Goal: Task Accomplishment & Management: Use online tool/utility

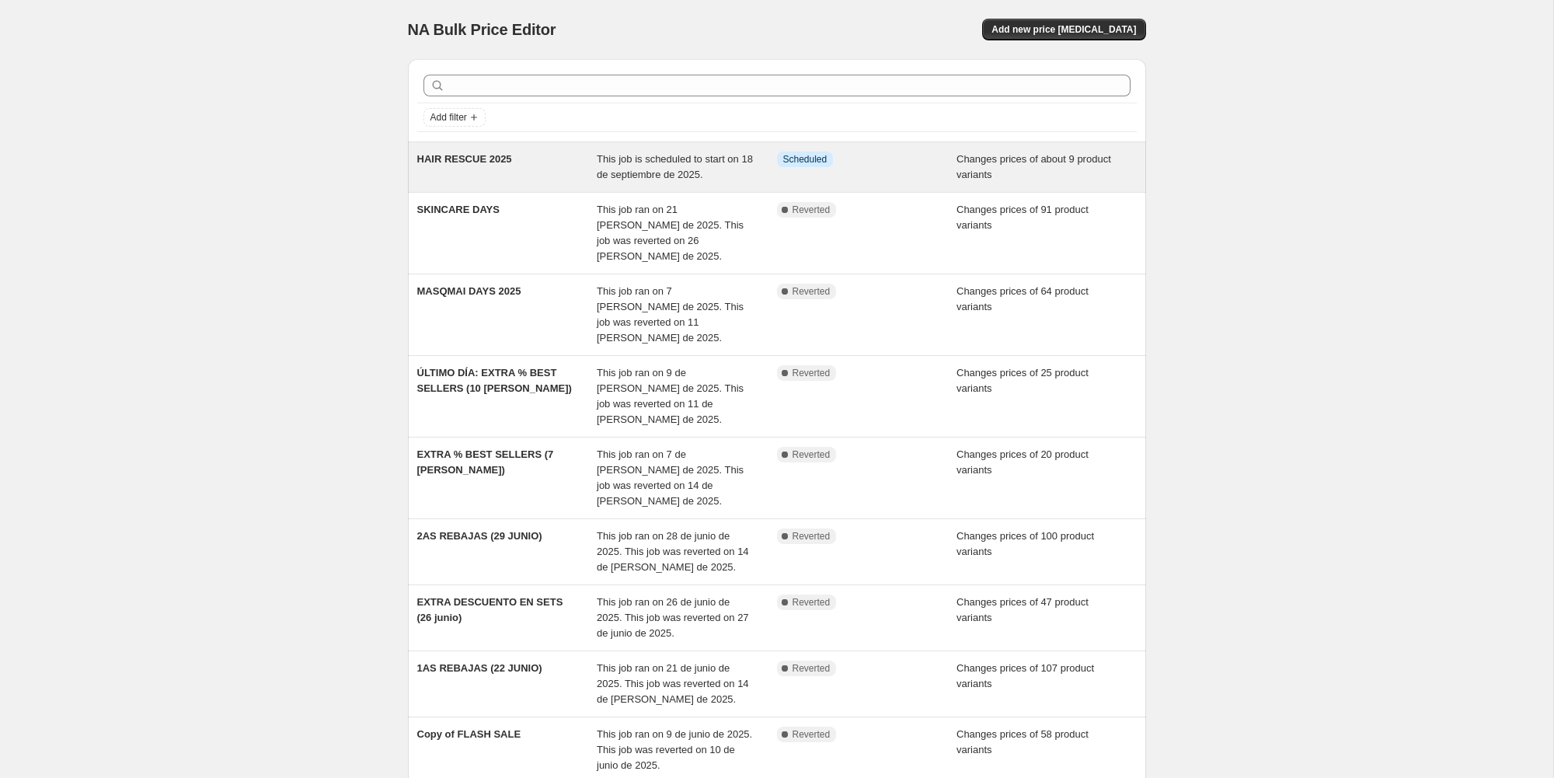
click at [550, 157] on div "HAIR RESCUE 2025" at bounding box center [507, 166] width 180 height 31
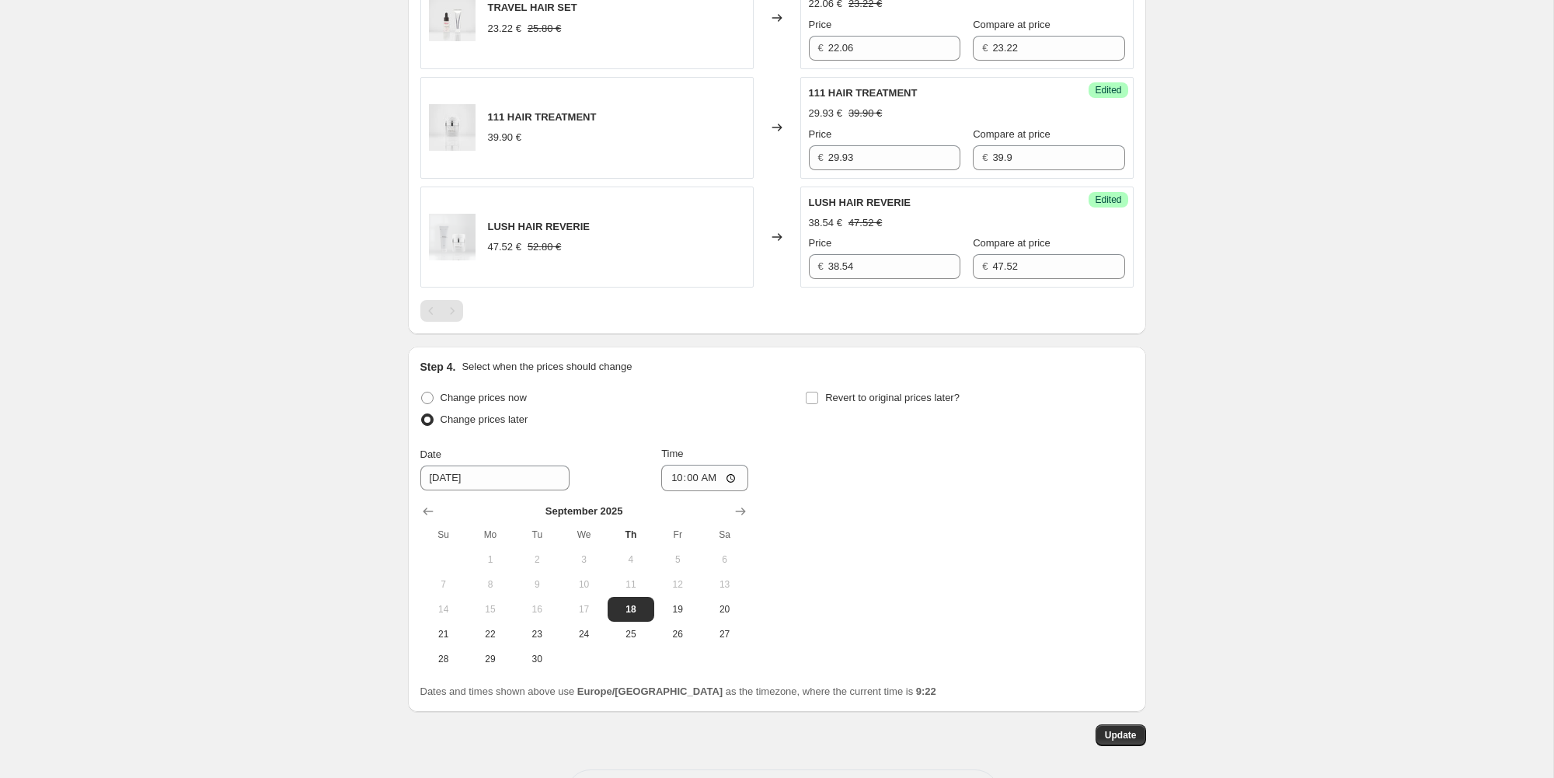
scroll to position [1417, 0]
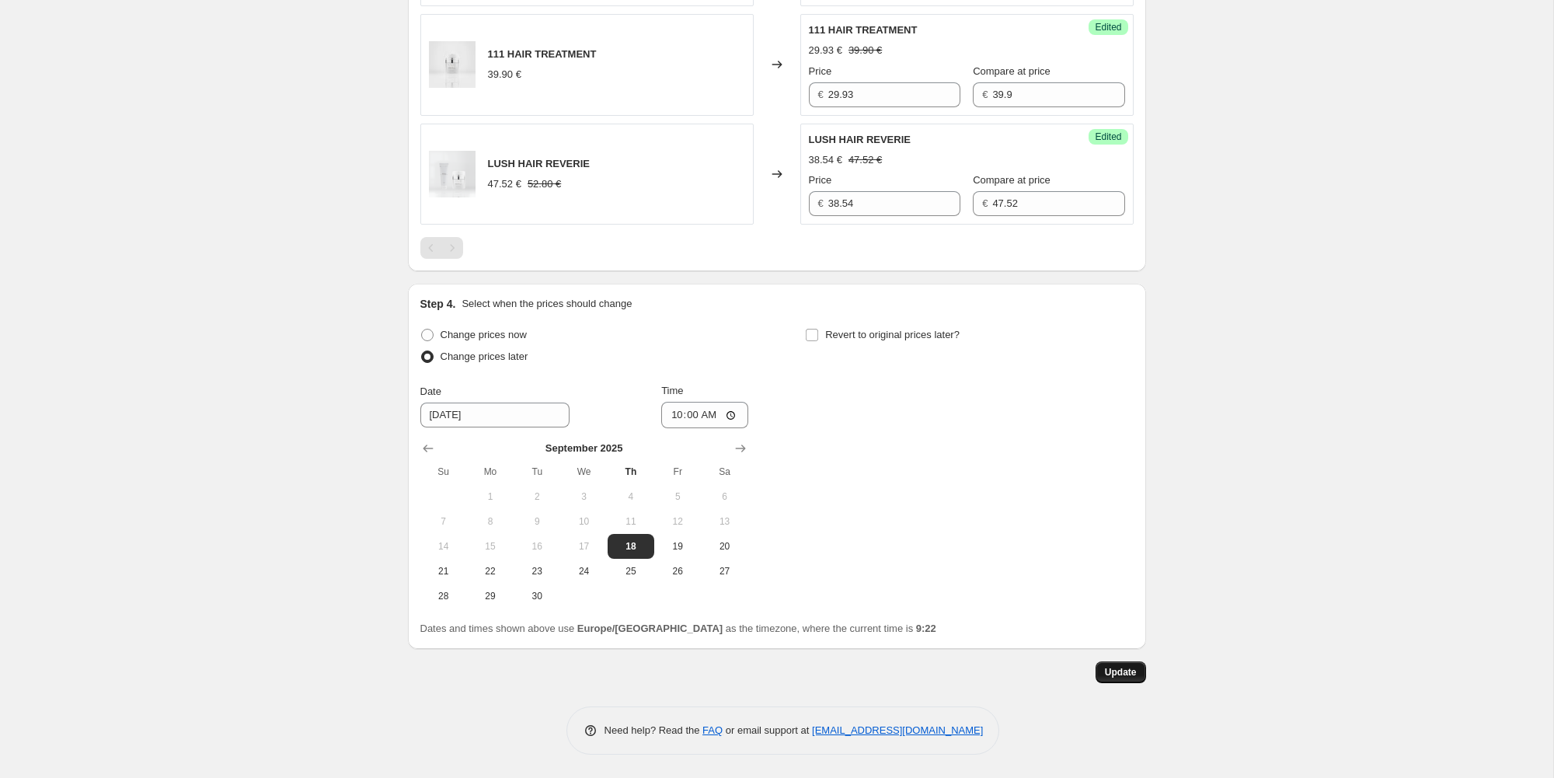
click at [1119, 666] on button "Update" at bounding box center [1120, 672] width 50 height 22
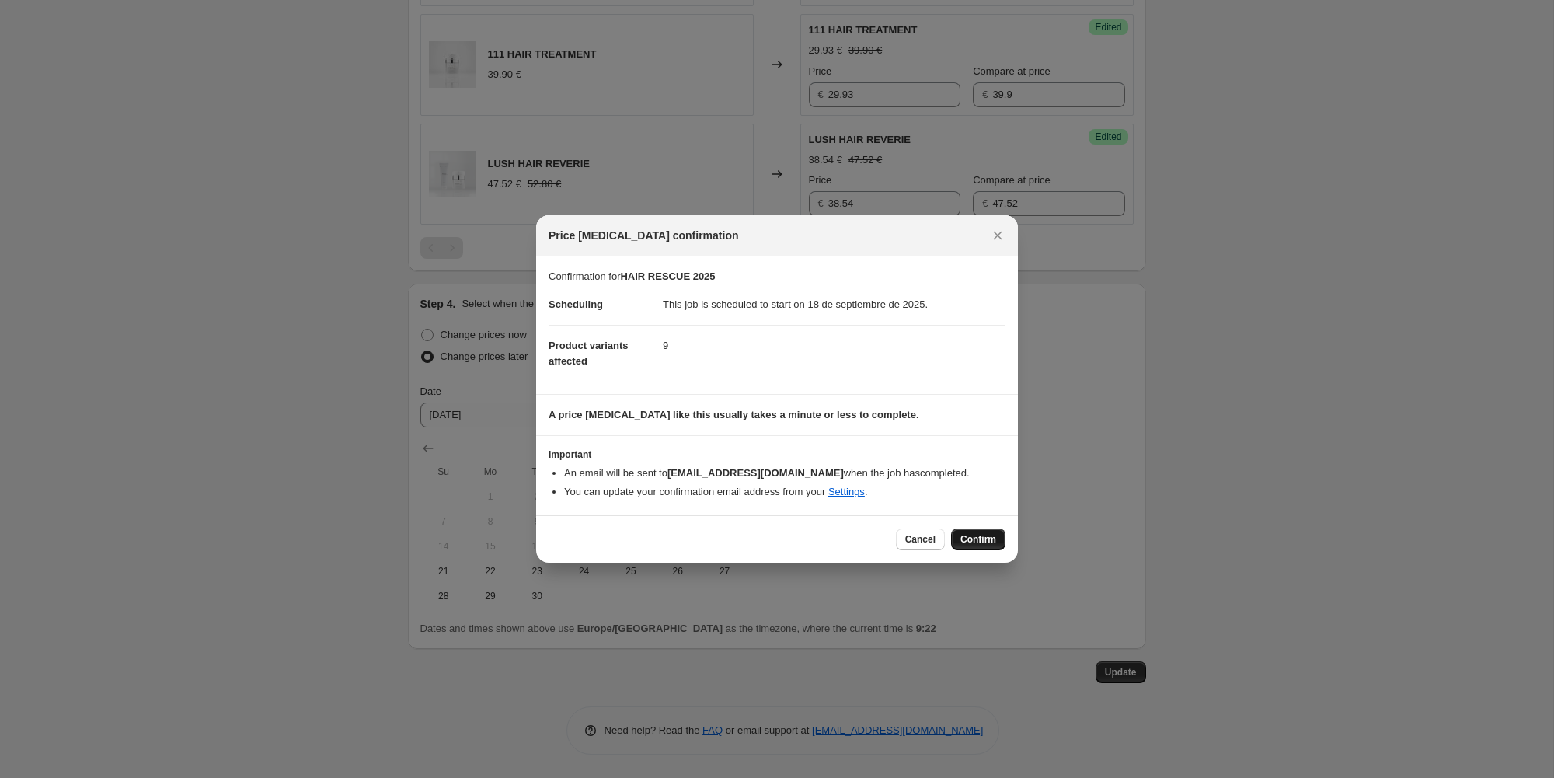
click at [971, 531] on button "Confirm" at bounding box center [978, 539] width 54 height 22
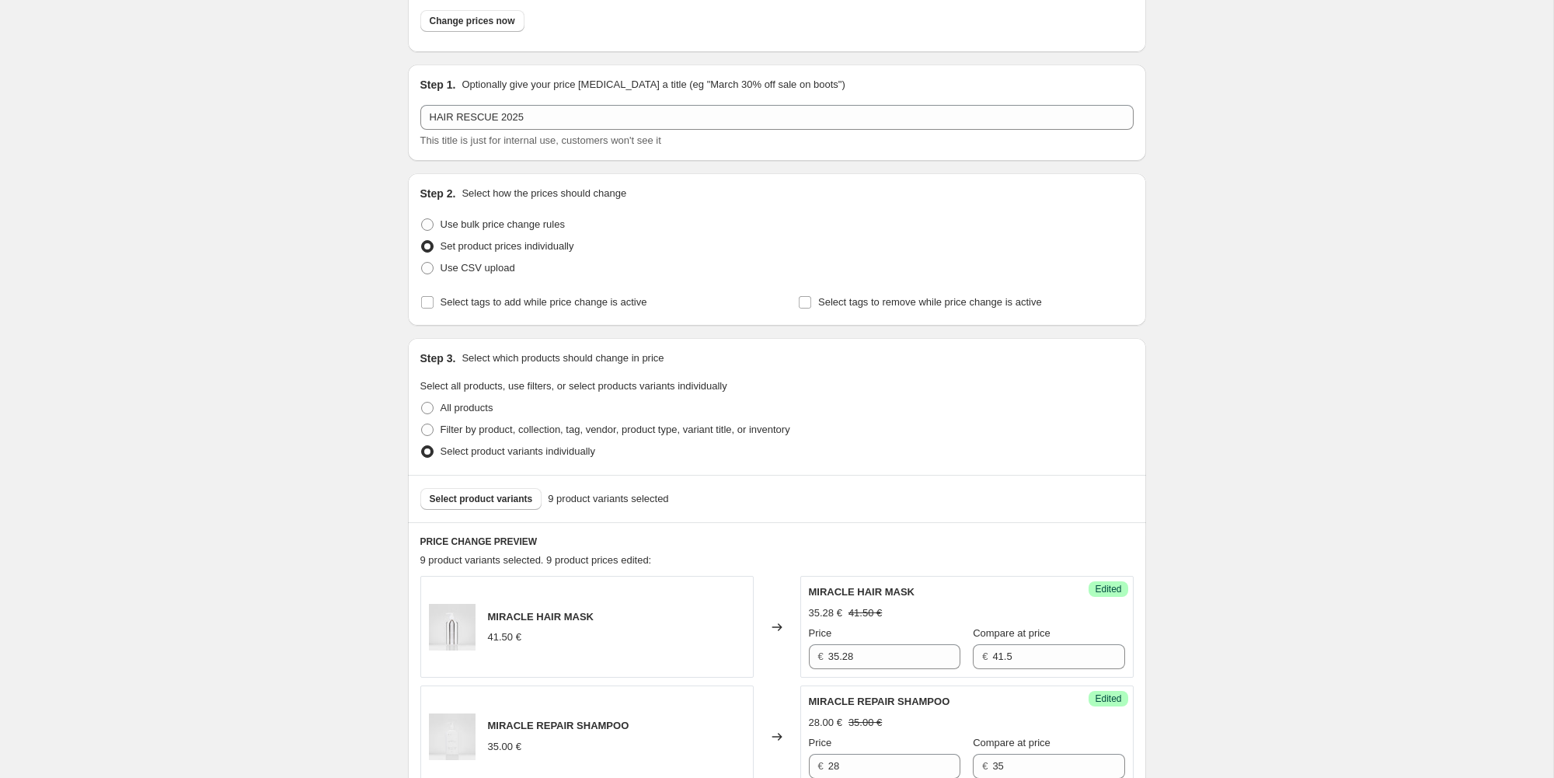
scroll to position [0, 0]
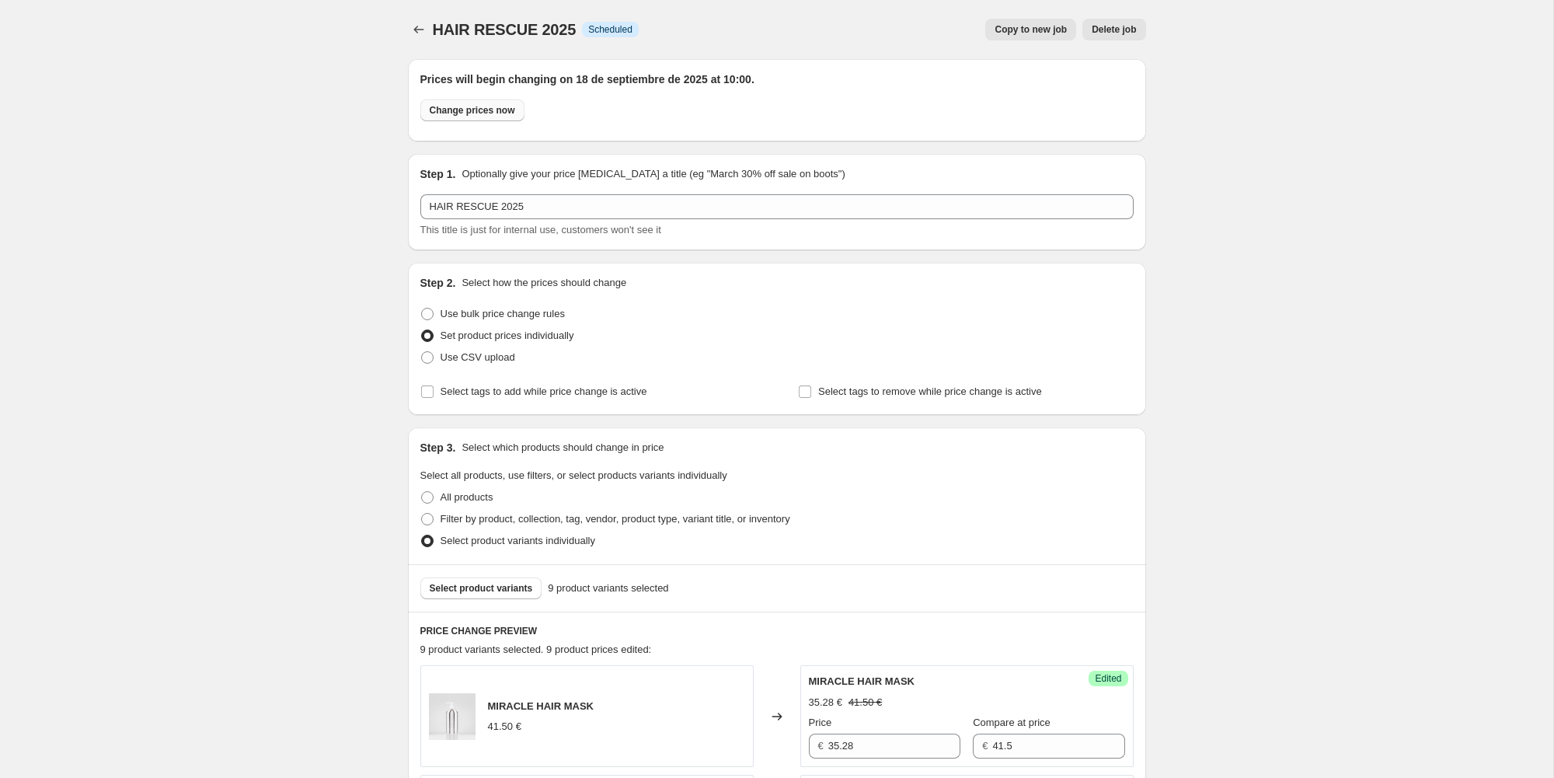
click at [496, 106] on span "Change prices now" at bounding box center [472, 110] width 85 height 12
radio input "true"
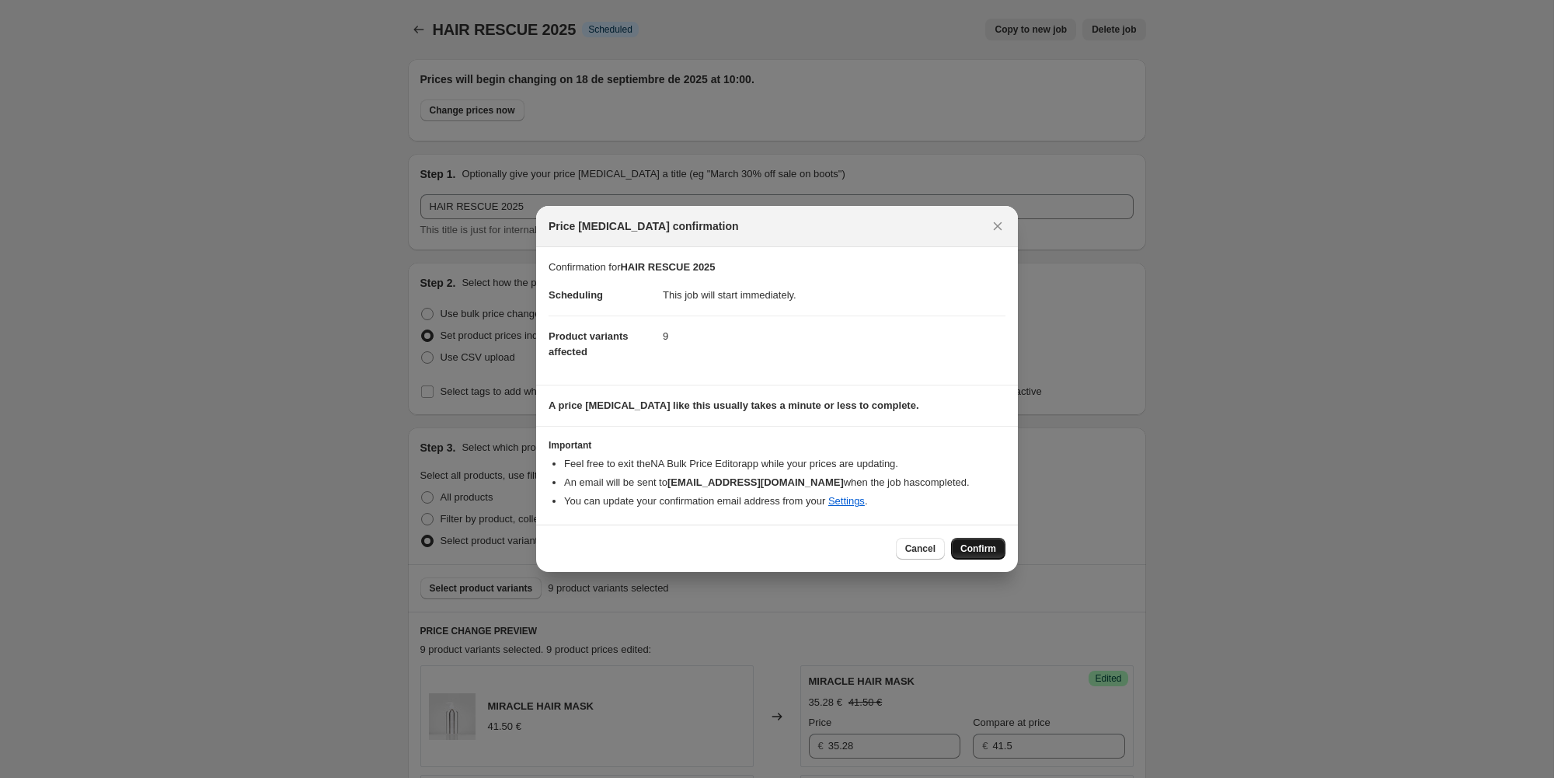
click at [984, 557] on button "Confirm" at bounding box center [978, 549] width 54 height 22
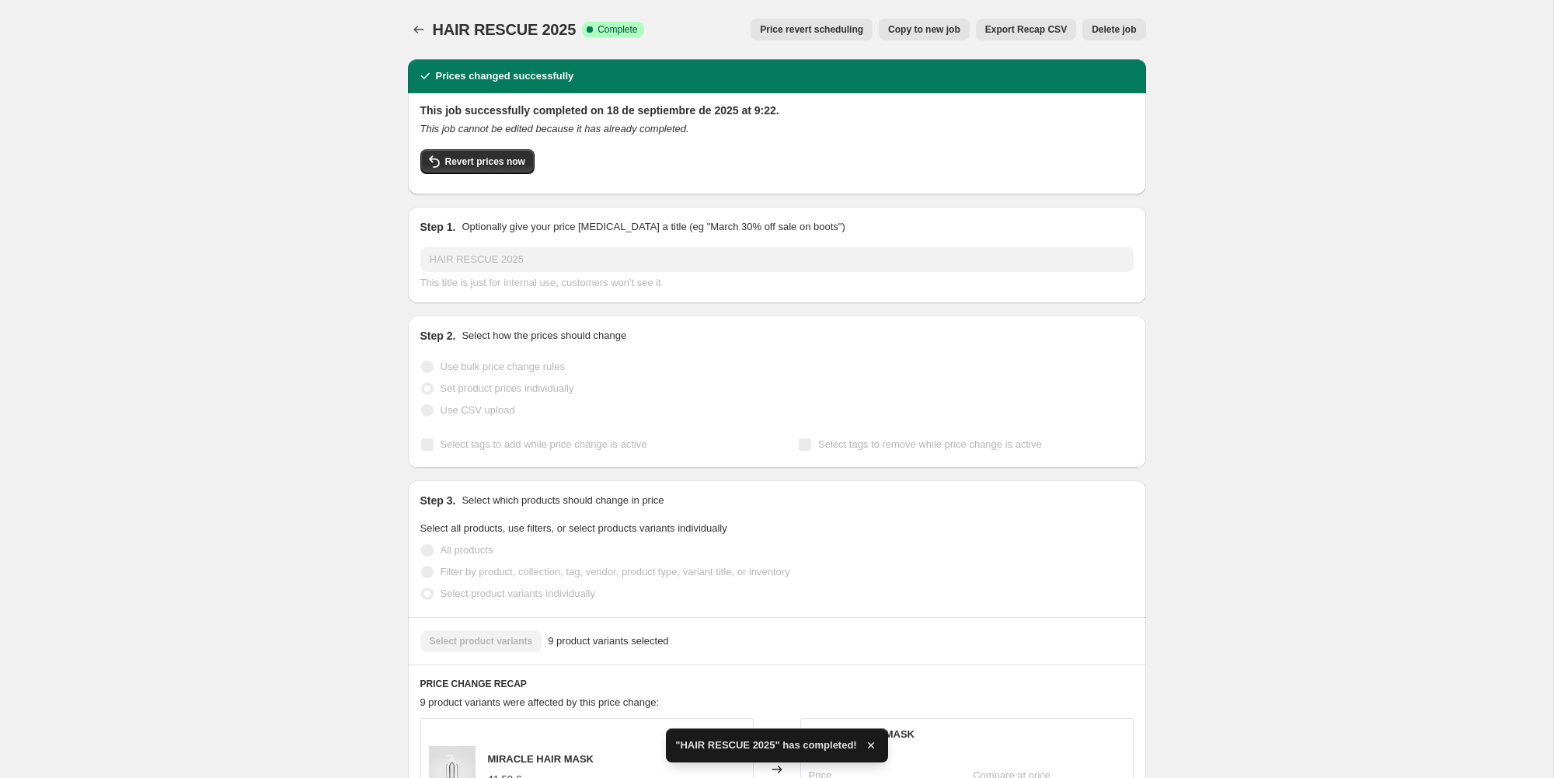
click at [313, 221] on div "HAIR RESCUE 2025. This page is ready HAIR RESCUE 2025 Success Complete Complete…" at bounding box center [776, 755] width 1553 height 1510
click at [196, 215] on div "HAIR RESCUE 2025. This page is ready HAIR RESCUE 2025 Success Complete Complete…" at bounding box center [776, 755] width 1553 height 1510
